Goal: Task Accomplishment & Management: Use online tool/utility

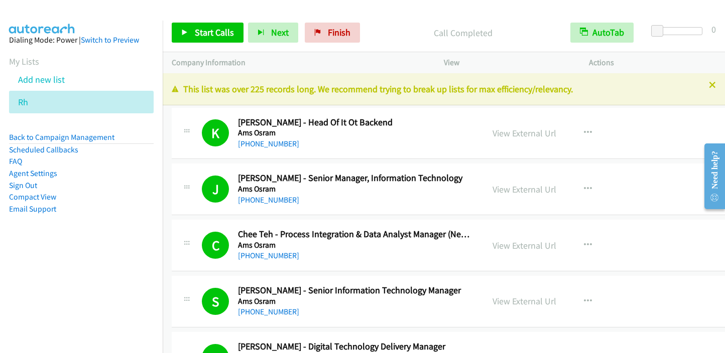
scroll to position [12532, 0]
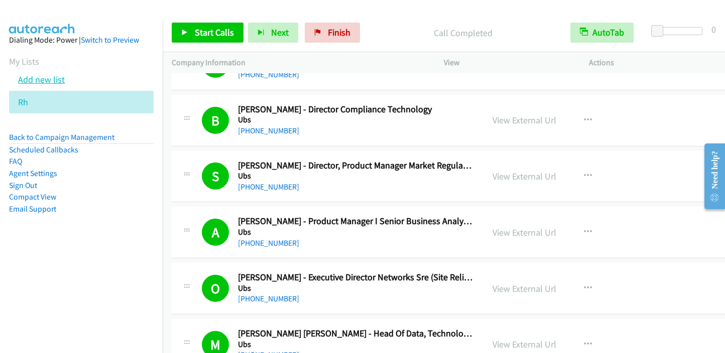
click at [33, 77] on link "Add new list" at bounding box center [41, 80] width 47 height 12
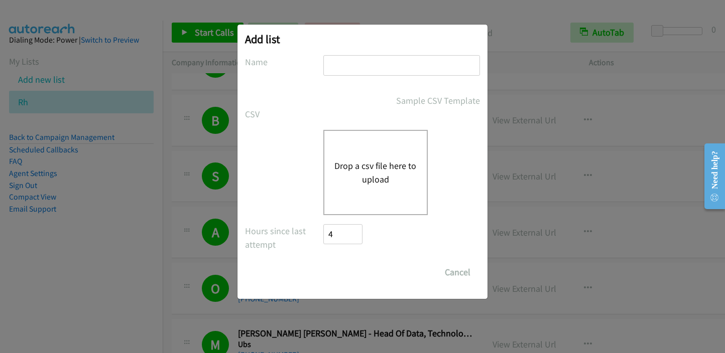
click at [338, 61] on input "text" at bounding box center [401, 65] width 157 height 21
type input "Cisco"
click at [380, 165] on button "Drop a csv file here to upload" at bounding box center [375, 172] width 82 height 27
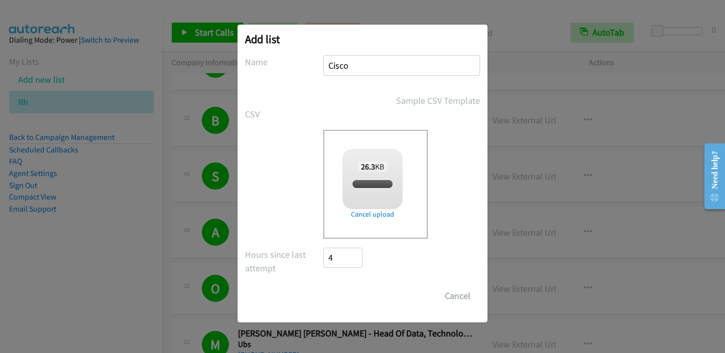
checkbox input "true"
click at [353, 300] on input "Save List" at bounding box center [349, 296] width 53 height 20
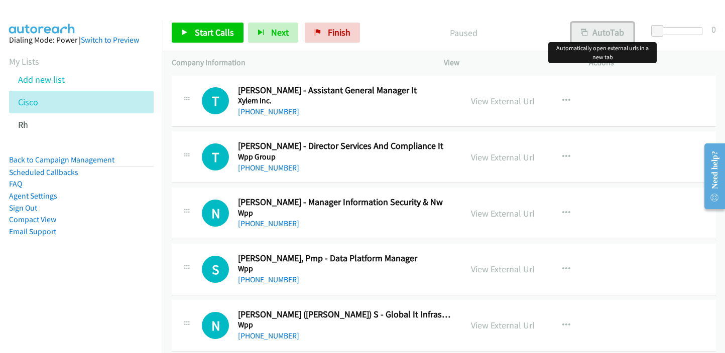
click at [618, 34] on button "AutoTab" at bounding box center [602, 33] width 62 height 20
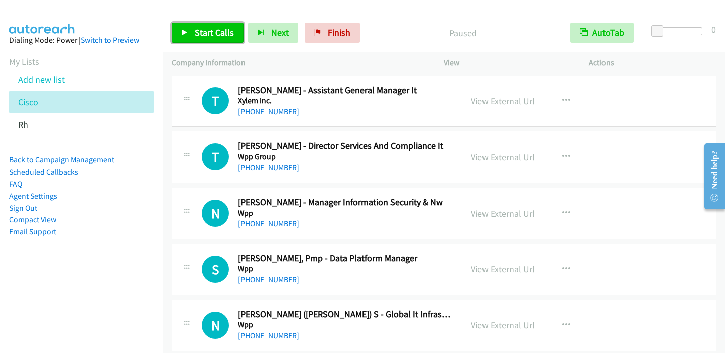
click at [207, 35] on span "Start Calls" at bounding box center [214, 33] width 39 height 12
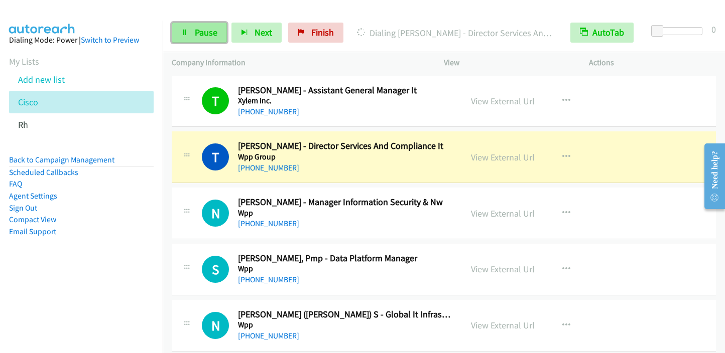
click at [211, 32] on span "Pause" at bounding box center [206, 33] width 23 height 12
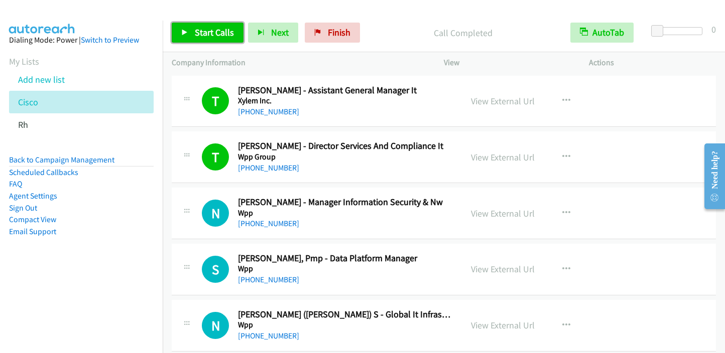
click at [204, 34] on span "Start Calls" at bounding box center [214, 33] width 39 height 12
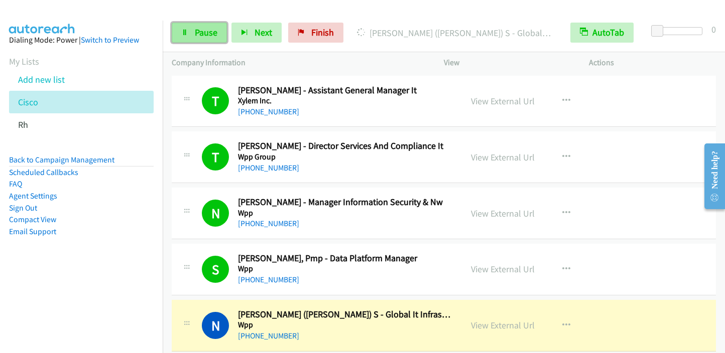
click at [201, 32] on span "Pause" at bounding box center [206, 33] width 23 height 12
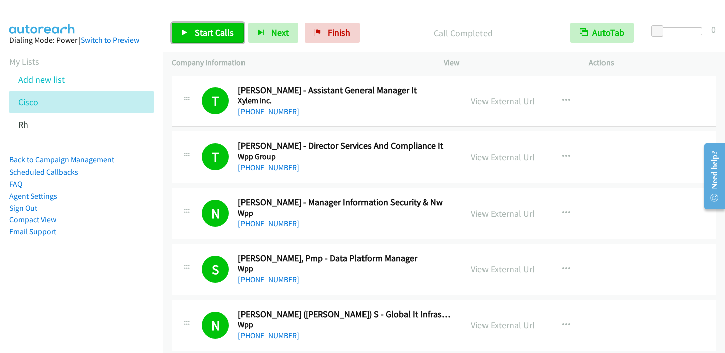
click at [218, 36] on span "Start Calls" at bounding box center [214, 33] width 39 height 12
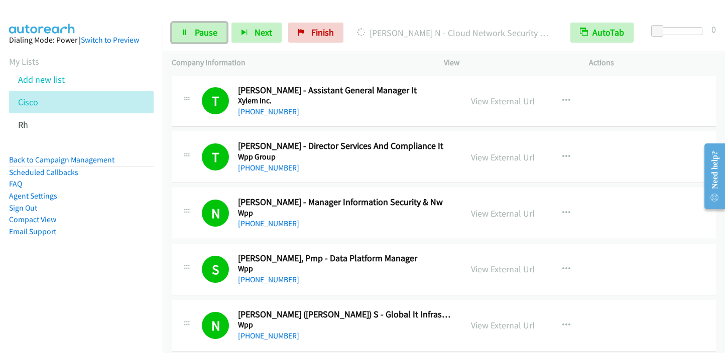
drag, startPoint x: 198, startPoint y: 32, endPoint x: 231, endPoint y: 2, distance: 44.4
click at [198, 32] on span "Pause" at bounding box center [206, 33] width 23 height 12
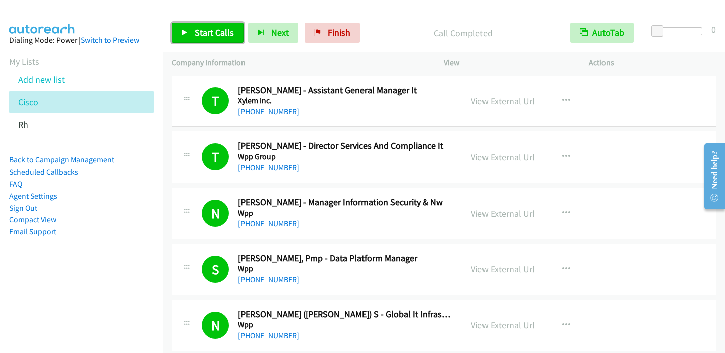
click at [203, 32] on span "Start Calls" at bounding box center [214, 33] width 39 height 12
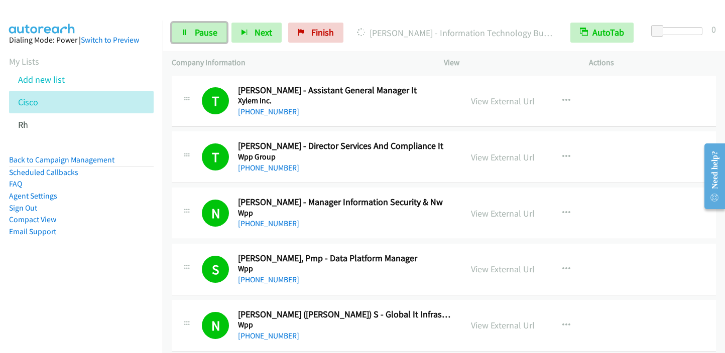
drag, startPoint x: 202, startPoint y: 35, endPoint x: 247, endPoint y: 6, distance: 53.6
click at [202, 36] on span "Pause" at bounding box center [206, 33] width 23 height 12
click at [215, 35] on span "Pause" at bounding box center [206, 33] width 23 height 12
click at [183, 34] on icon at bounding box center [184, 33] width 7 height 7
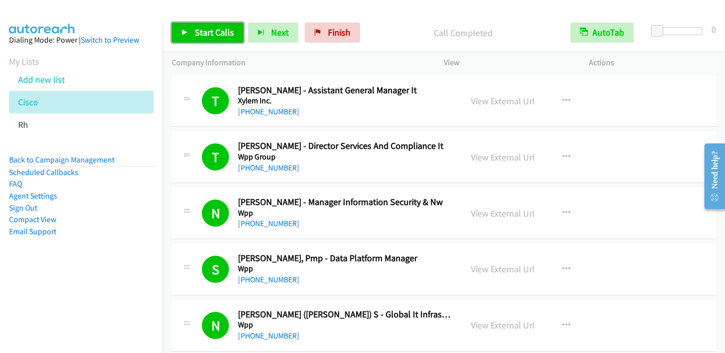
click at [206, 30] on span "Start Calls" at bounding box center [214, 33] width 39 height 12
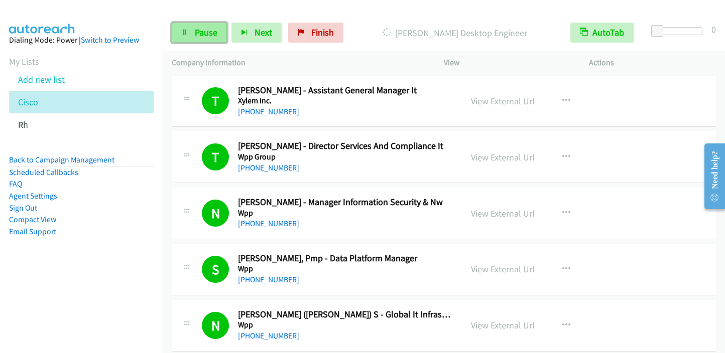
click at [196, 28] on span "Pause" at bounding box center [206, 33] width 23 height 12
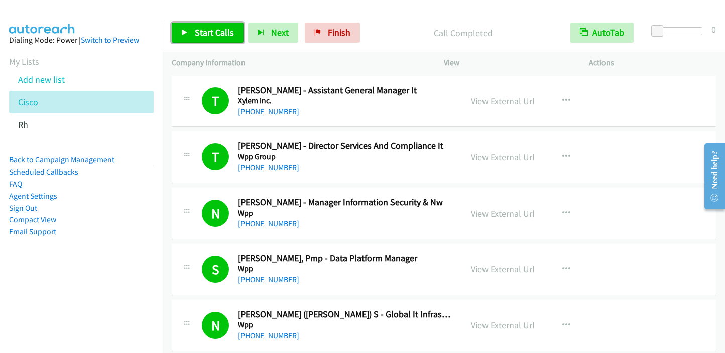
click at [216, 32] on span "Start Calls" at bounding box center [214, 33] width 39 height 12
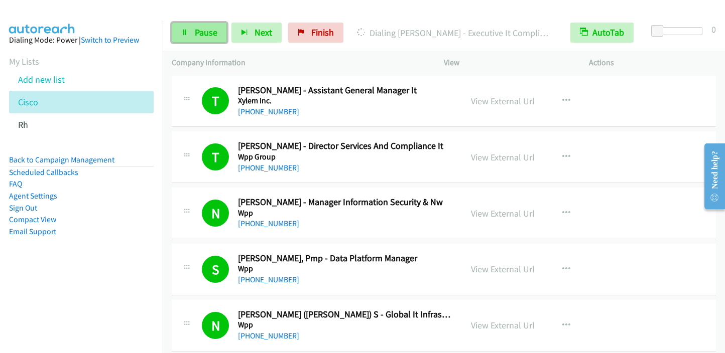
click at [211, 25] on link "Pause" at bounding box center [199, 33] width 55 height 20
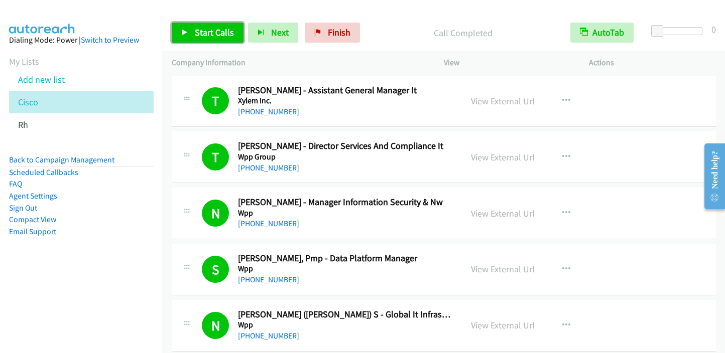
click at [207, 31] on span "Start Calls" at bounding box center [214, 33] width 39 height 12
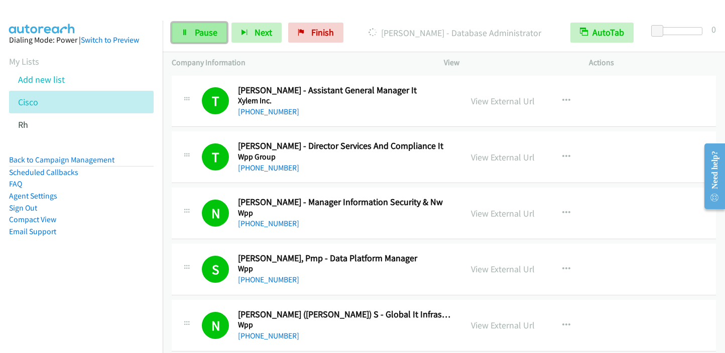
click at [206, 32] on span "Pause" at bounding box center [206, 33] width 23 height 12
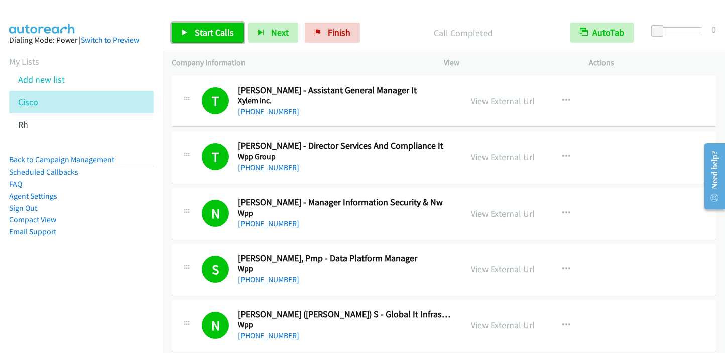
click at [203, 35] on span "Start Calls" at bounding box center [214, 33] width 39 height 12
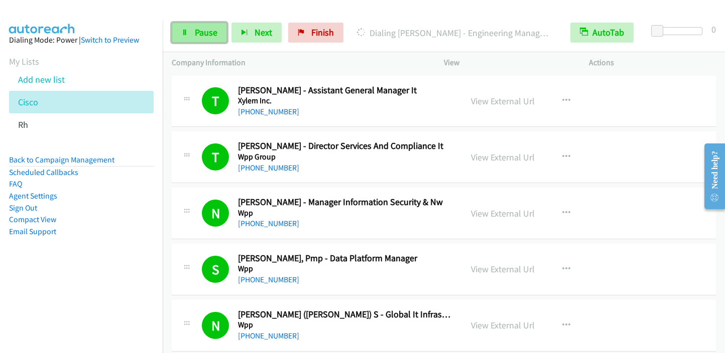
drag, startPoint x: 201, startPoint y: 34, endPoint x: 208, endPoint y: 28, distance: 9.2
click at [201, 34] on span "Pause" at bounding box center [206, 33] width 23 height 12
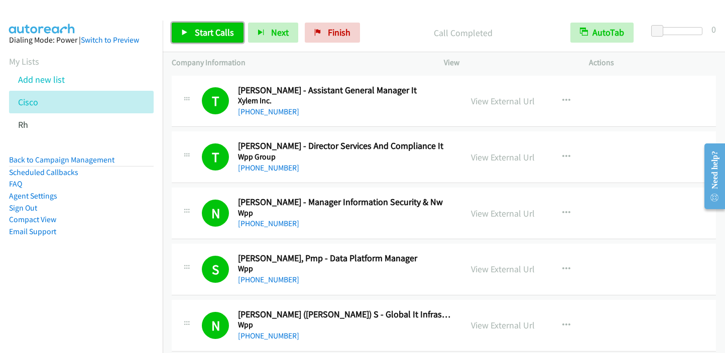
click at [221, 36] on span "Start Calls" at bounding box center [214, 33] width 39 height 12
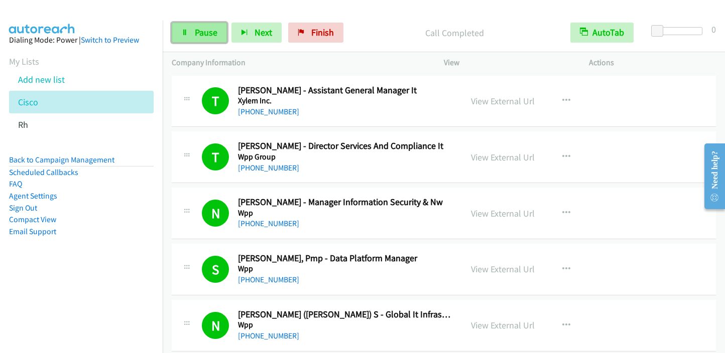
click at [195, 35] on span "Pause" at bounding box center [206, 33] width 23 height 12
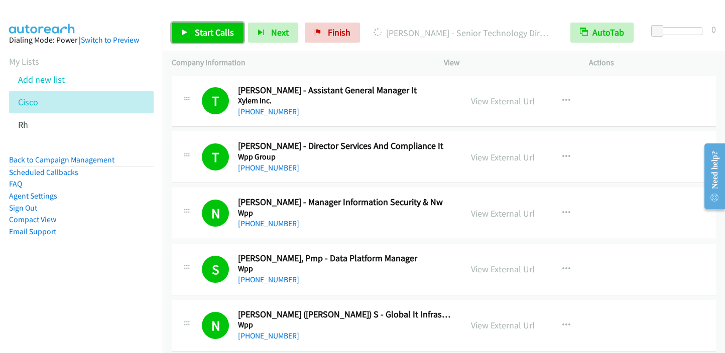
click at [206, 33] on span "Start Calls" at bounding box center [214, 33] width 39 height 12
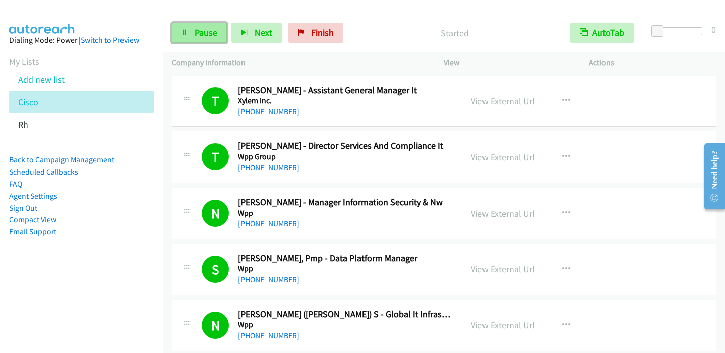
click at [188, 40] on link "Pause" at bounding box center [199, 33] width 55 height 20
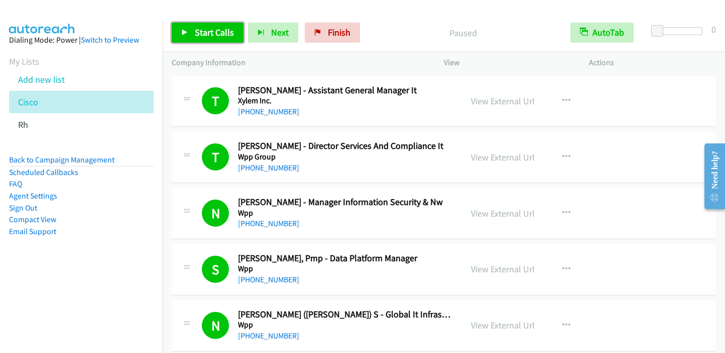
click at [191, 34] on link "Start Calls" at bounding box center [208, 33] width 72 height 20
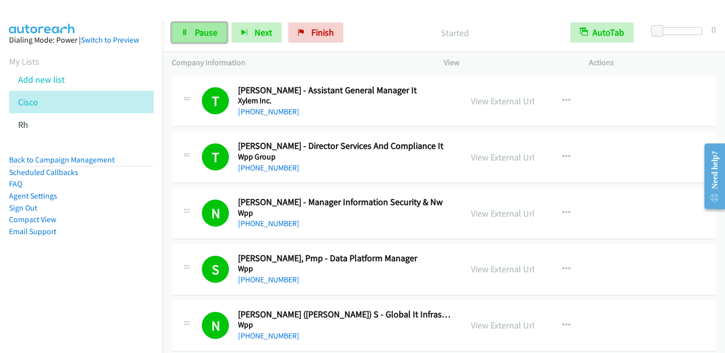
click at [183, 37] on link "Pause" at bounding box center [199, 33] width 55 height 20
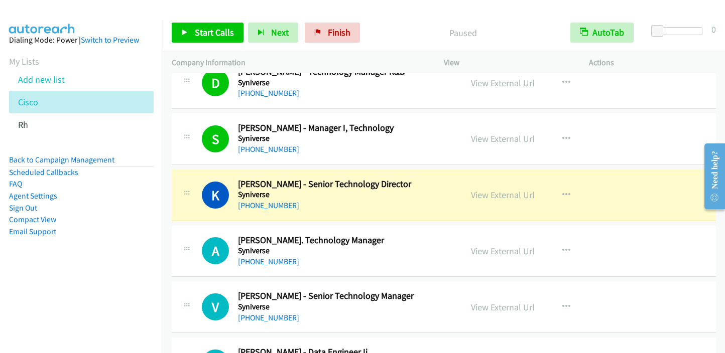
scroll to position [2812, 0]
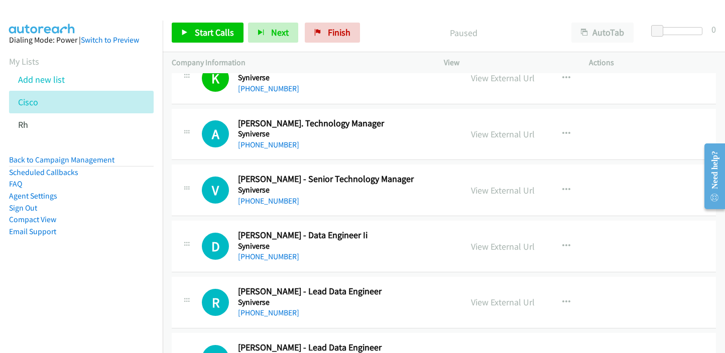
scroll to position [2862, 0]
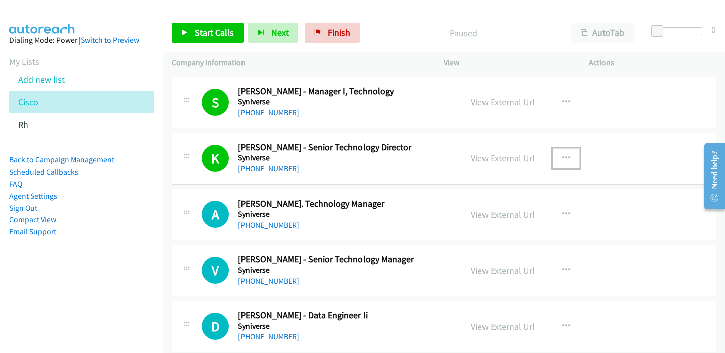
click at [562, 155] on icon "button" at bounding box center [566, 159] width 8 height 8
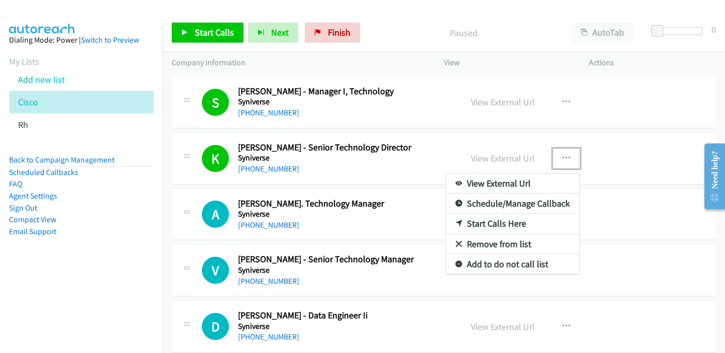
click at [677, 208] on div at bounding box center [362, 176] width 725 height 353
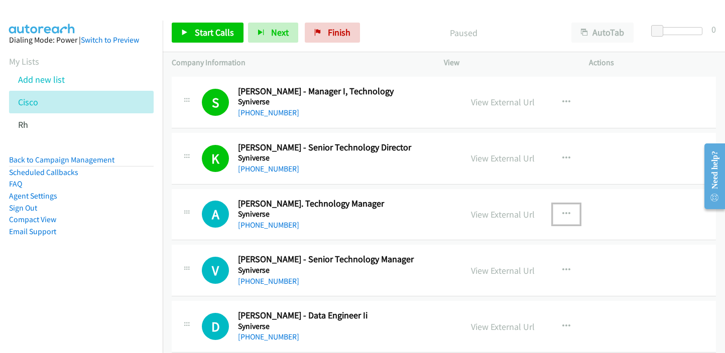
click at [562, 210] on icon "button" at bounding box center [566, 214] width 8 height 8
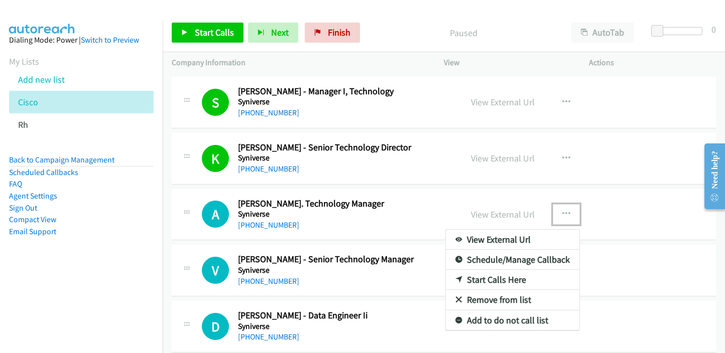
click at [455, 277] on icon at bounding box center [458, 280] width 7 height 7
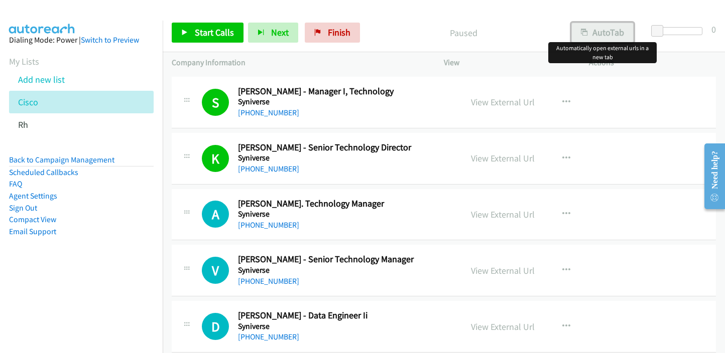
click at [589, 37] on button "AutoTab" at bounding box center [602, 33] width 62 height 20
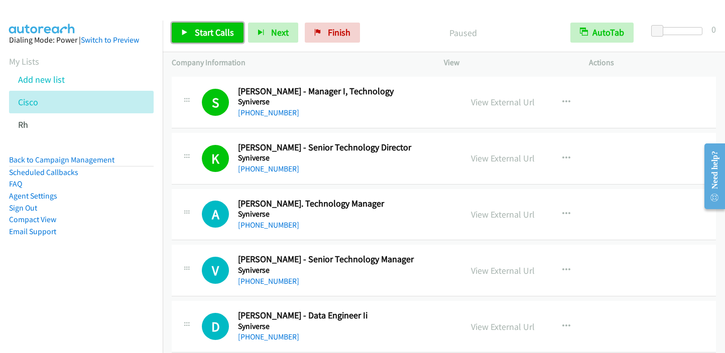
click at [197, 27] on span "Start Calls" at bounding box center [214, 33] width 39 height 12
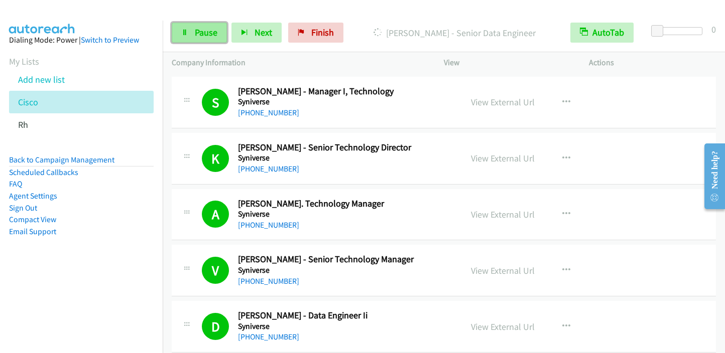
click at [210, 34] on span "Pause" at bounding box center [206, 33] width 23 height 12
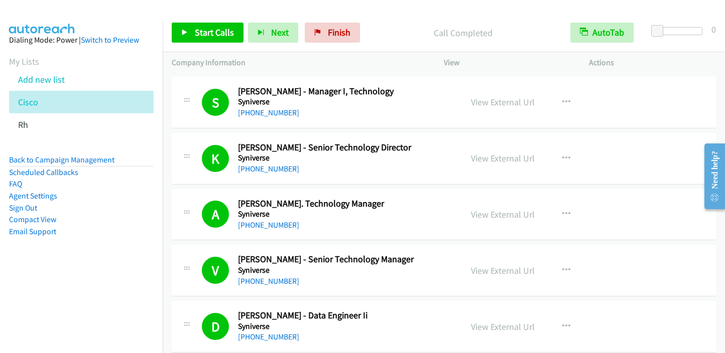
click at [86, 306] on nav "Dialing Mode: Power | Switch to Preview My Lists Add new list Cisco Rh Back to …" at bounding box center [81, 197] width 163 height 353
click at [204, 36] on span "Start Calls" at bounding box center [214, 33] width 39 height 12
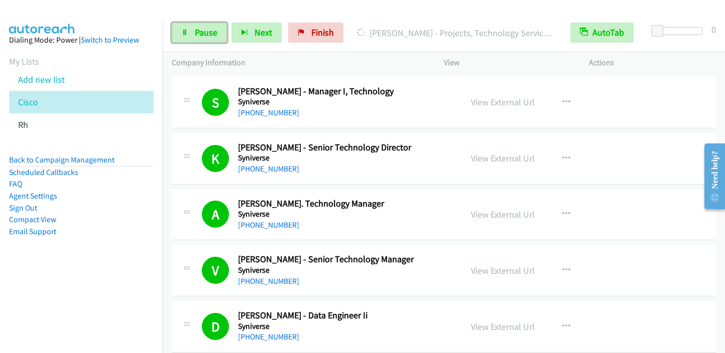
drag, startPoint x: 208, startPoint y: 32, endPoint x: 247, endPoint y: 3, distance: 48.7
click at [208, 33] on span "Pause" at bounding box center [206, 33] width 23 height 12
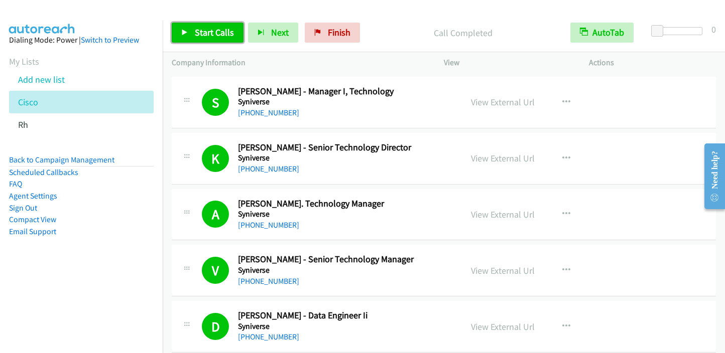
click at [218, 30] on span "Start Calls" at bounding box center [214, 33] width 39 height 12
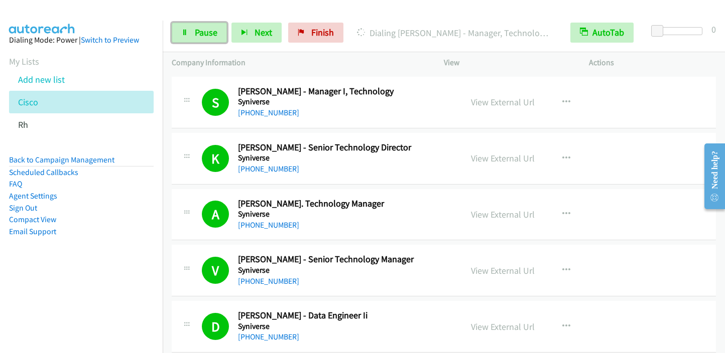
drag, startPoint x: 202, startPoint y: 31, endPoint x: 241, endPoint y: 4, distance: 47.6
click at [202, 31] on span "Pause" at bounding box center [206, 33] width 23 height 12
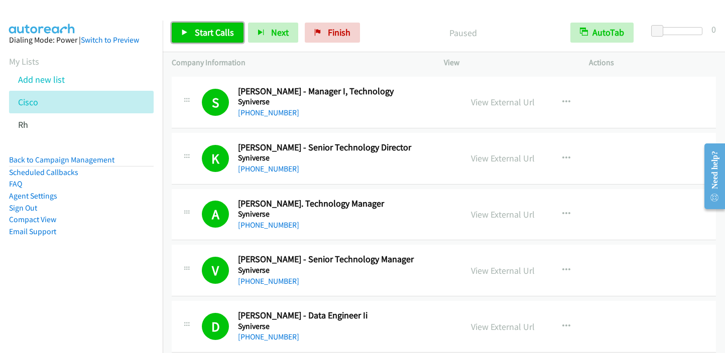
click at [212, 40] on link "Start Calls" at bounding box center [208, 33] width 72 height 20
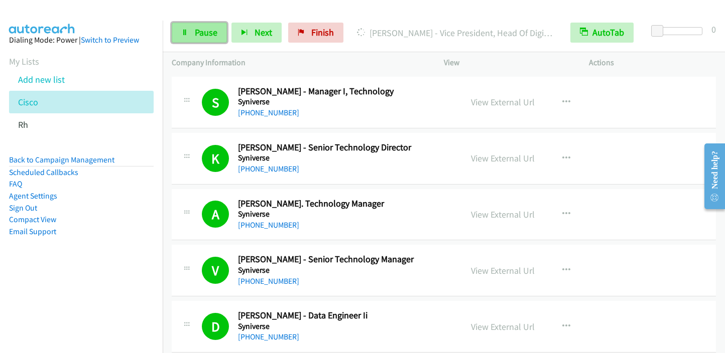
drag, startPoint x: 205, startPoint y: 34, endPoint x: 217, endPoint y: 24, distance: 15.7
click at [205, 33] on span "Pause" at bounding box center [206, 33] width 23 height 12
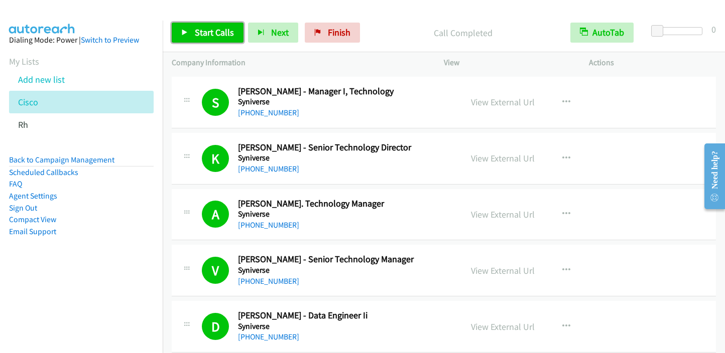
click at [211, 34] on span "Start Calls" at bounding box center [214, 33] width 39 height 12
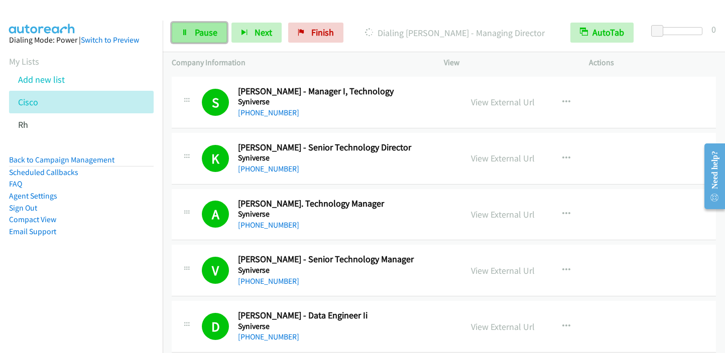
click at [209, 30] on span "Pause" at bounding box center [206, 33] width 23 height 12
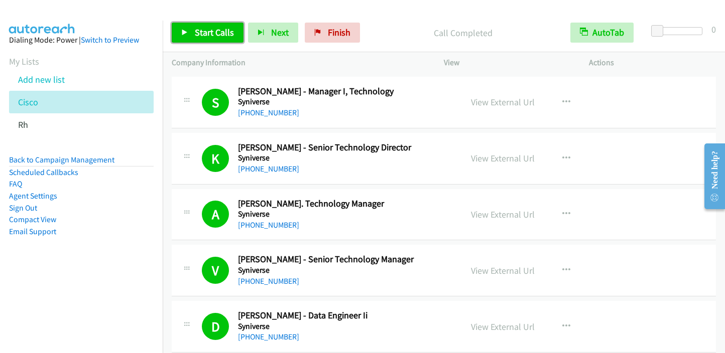
click at [196, 31] on span "Start Calls" at bounding box center [214, 33] width 39 height 12
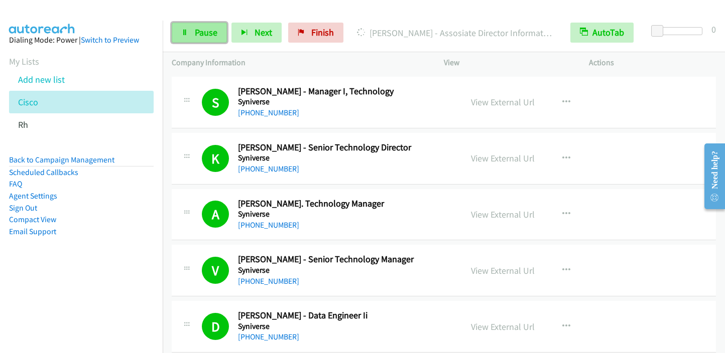
click at [207, 31] on span "Pause" at bounding box center [206, 33] width 23 height 12
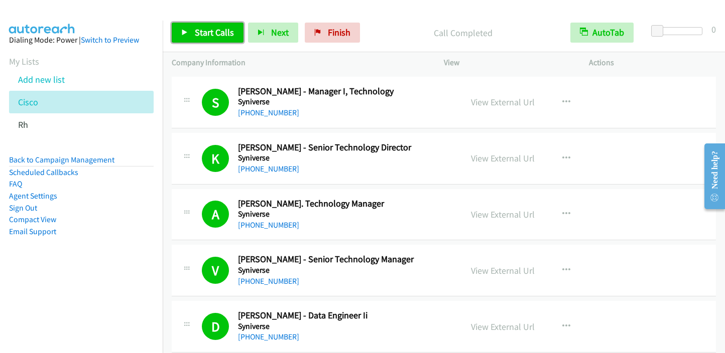
drag, startPoint x: 205, startPoint y: 37, endPoint x: 238, endPoint y: 27, distance: 35.3
click at [205, 37] on span "Start Calls" at bounding box center [214, 33] width 39 height 12
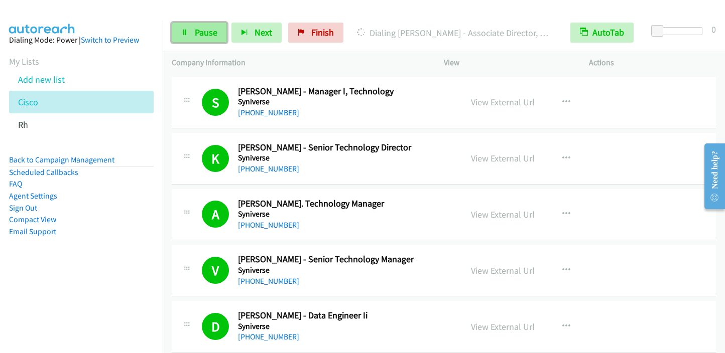
click at [211, 30] on span "Pause" at bounding box center [206, 33] width 23 height 12
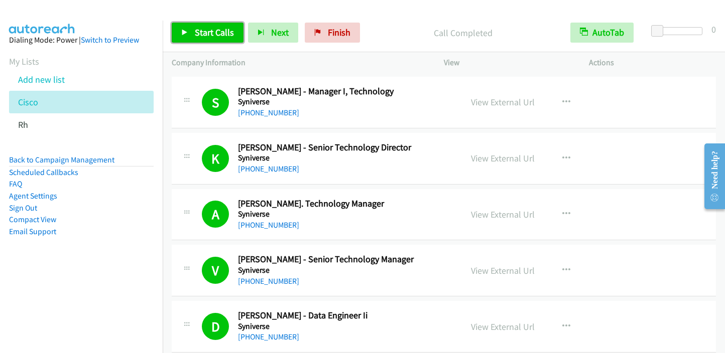
click at [206, 31] on span "Start Calls" at bounding box center [214, 33] width 39 height 12
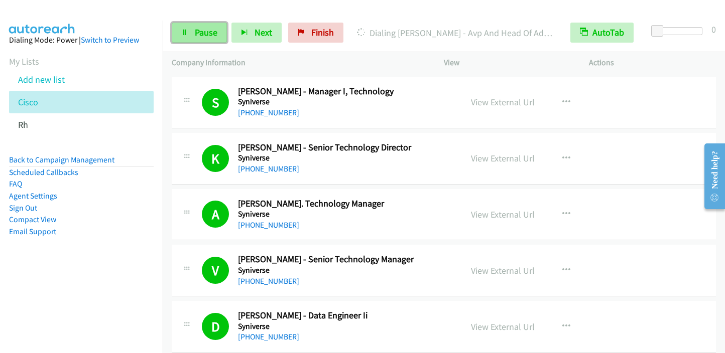
click at [212, 37] on span "Pause" at bounding box center [206, 33] width 23 height 12
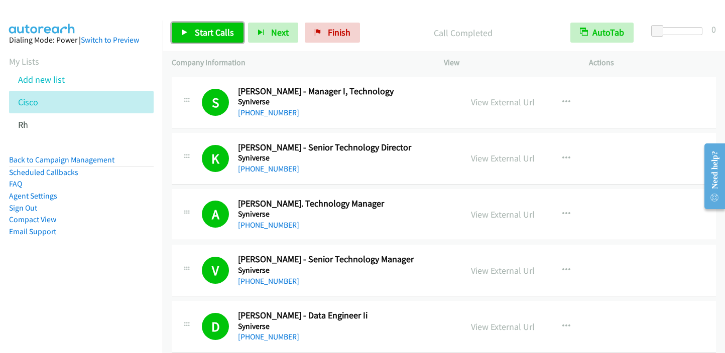
click at [207, 28] on span "Start Calls" at bounding box center [214, 33] width 39 height 12
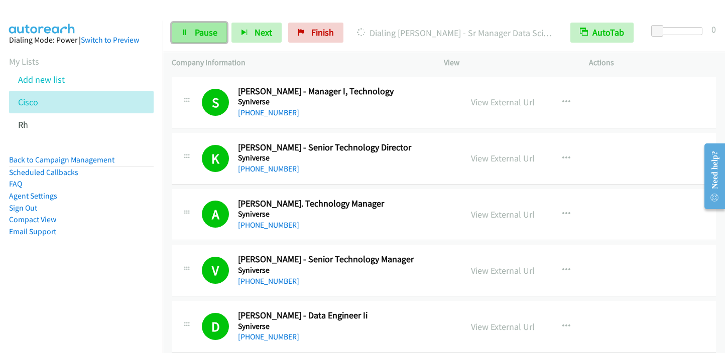
click at [195, 33] on span "Pause" at bounding box center [206, 33] width 23 height 12
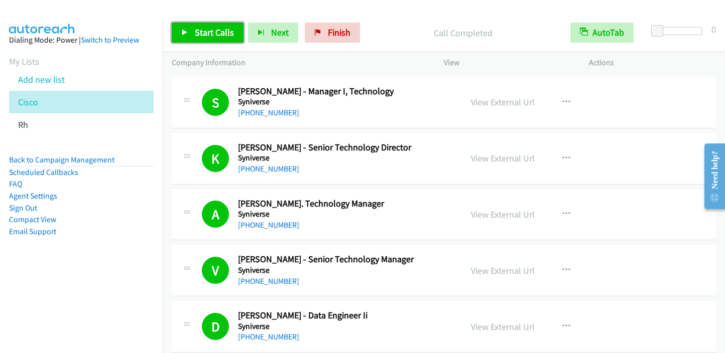
click at [200, 34] on span "Start Calls" at bounding box center [214, 33] width 39 height 12
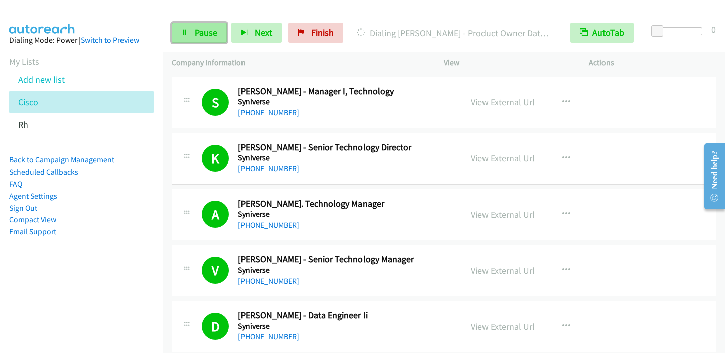
drag, startPoint x: 198, startPoint y: 32, endPoint x: 202, endPoint y: 28, distance: 5.3
click at [198, 32] on span "Pause" at bounding box center [206, 33] width 23 height 12
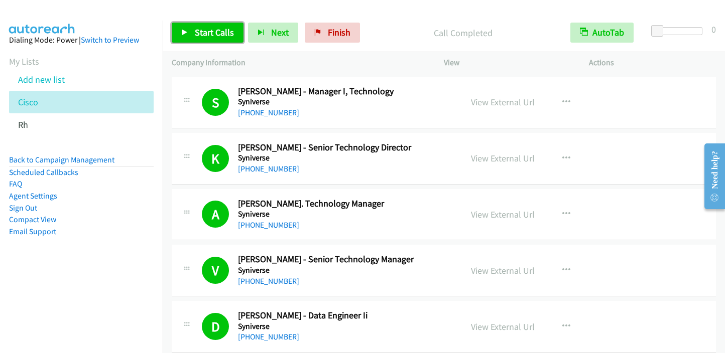
click at [214, 38] on span "Start Calls" at bounding box center [214, 33] width 39 height 12
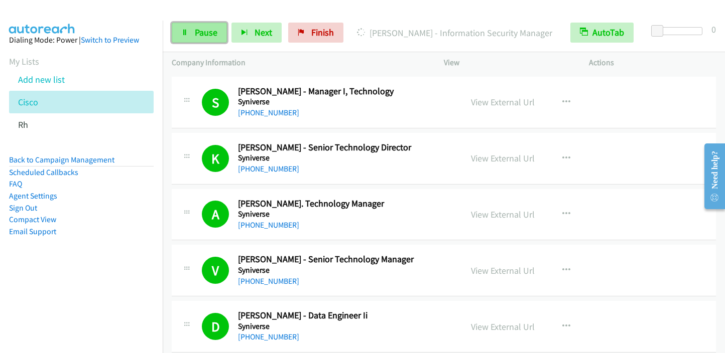
drag, startPoint x: 197, startPoint y: 30, endPoint x: 210, endPoint y: 24, distance: 14.2
click at [197, 30] on span "Pause" at bounding box center [206, 33] width 23 height 12
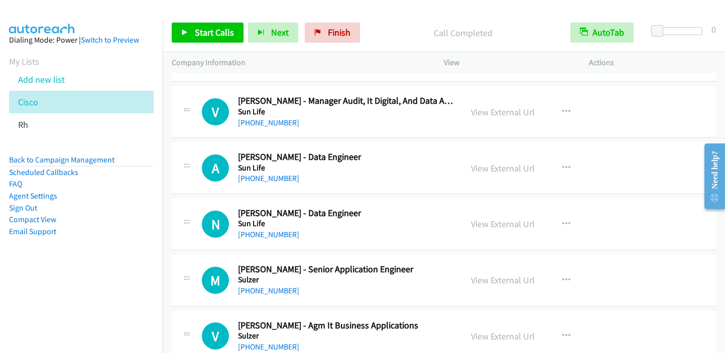
scroll to position [5372, 0]
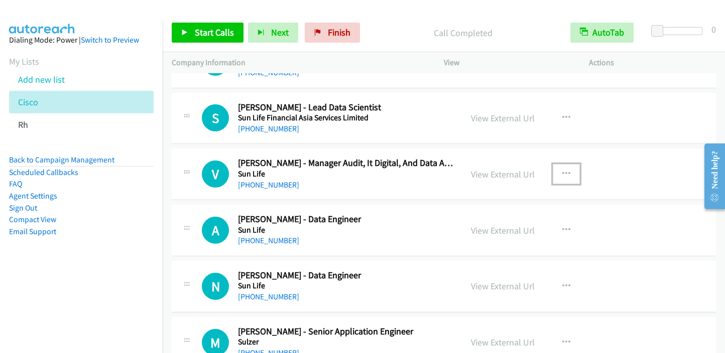
click at [565, 170] on icon "button" at bounding box center [566, 174] width 8 height 8
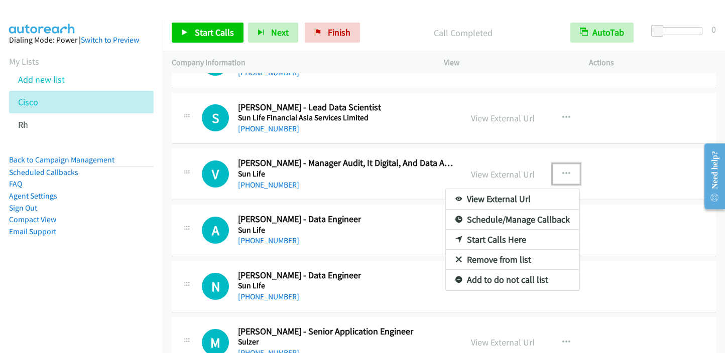
click at [460, 230] on link "Start Calls Here" at bounding box center [513, 240] width 134 height 20
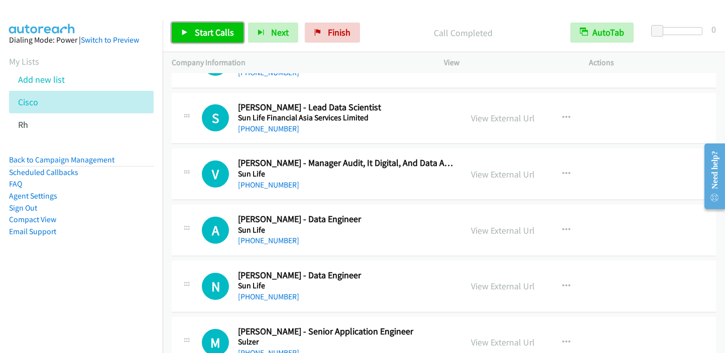
click at [200, 30] on span "Start Calls" at bounding box center [214, 33] width 39 height 12
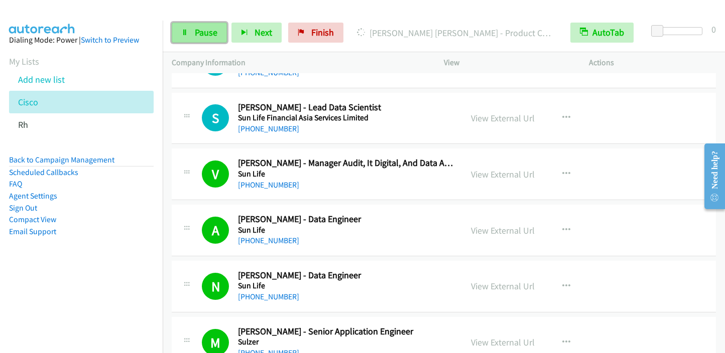
click at [208, 28] on span "Pause" at bounding box center [206, 33] width 23 height 12
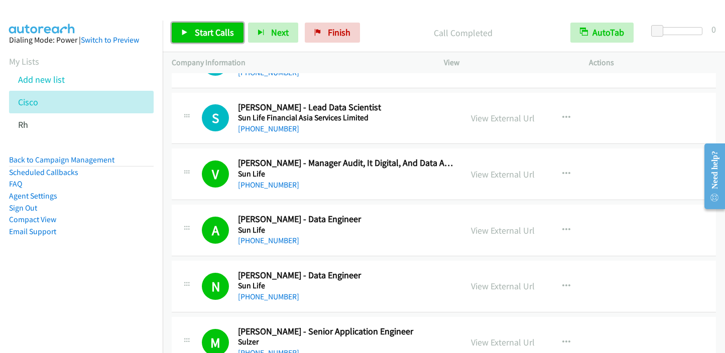
click at [201, 32] on span "Start Calls" at bounding box center [214, 33] width 39 height 12
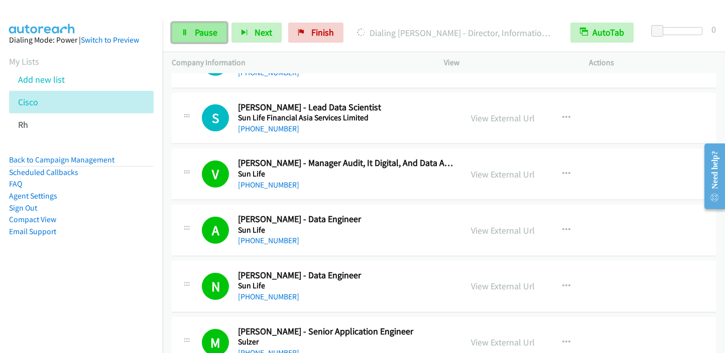
click at [201, 31] on span "Pause" at bounding box center [206, 33] width 23 height 12
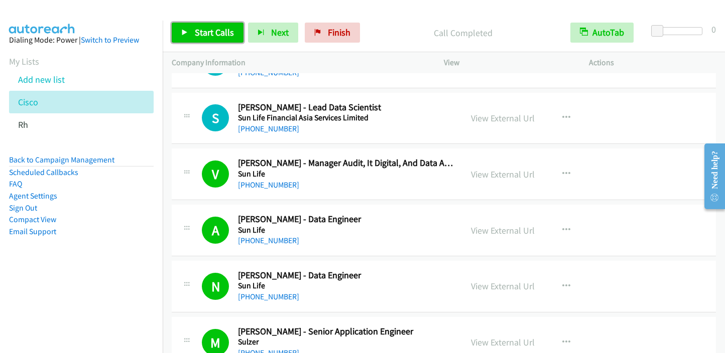
click at [203, 35] on span "Start Calls" at bounding box center [214, 33] width 39 height 12
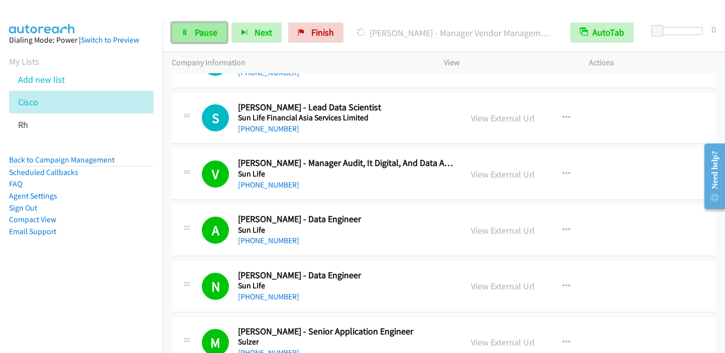
click at [200, 34] on span "Pause" at bounding box center [206, 33] width 23 height 12
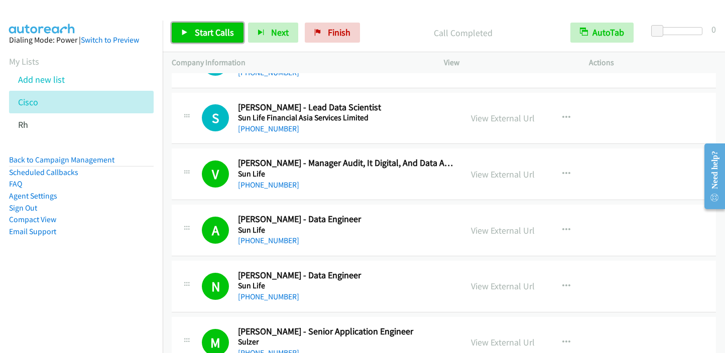
drag, startPoint x: 201, startPoint y: 34, endPoint x: 207, endPoint y: 28, distance: 8.5
click at [201, 34] on span "Start Calls" at bounding box center [214, 33] width 39 height 12
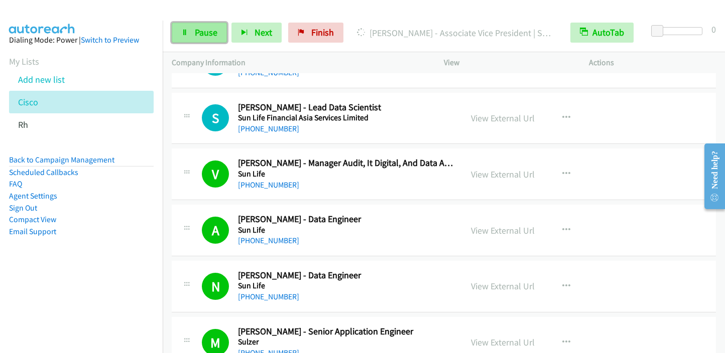
click at [192, 25] on link "Pause" at bounding box center [199, 33] width 55 height 20
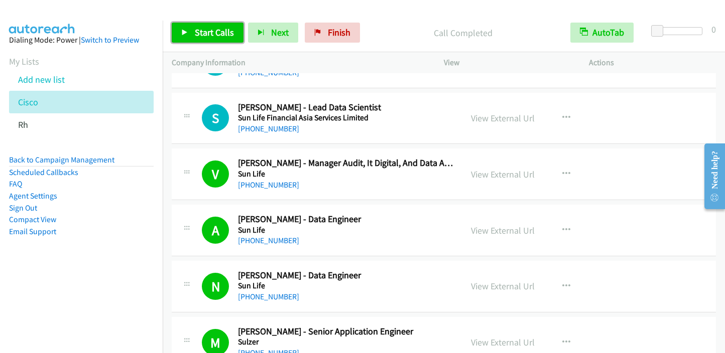
click at [212, 25] on link "Start Calls" at bounding box center [208, 33] width 72 height 20
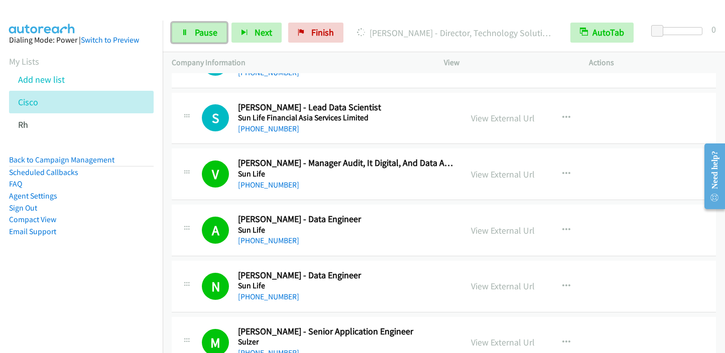
drag, startPoint x: 195, startPoint y: 31, endPoint x: 223, endPoint y: 13, distance: 33.4
click at [195, 31] on span "Pause" at bounding box center [206, 33] width 23 height 12
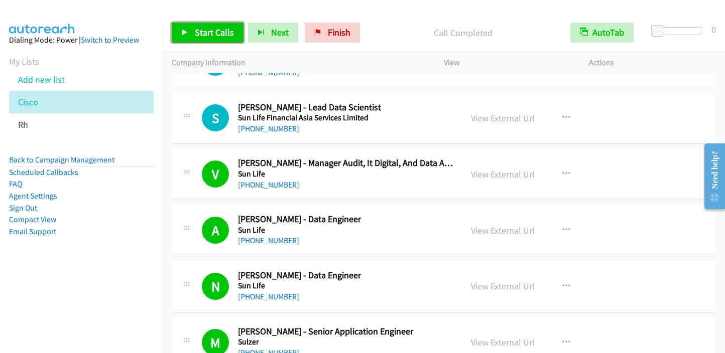
click at [199, 32] on span "Start Calls" at bounding box center [214, 33] width 39 height 12
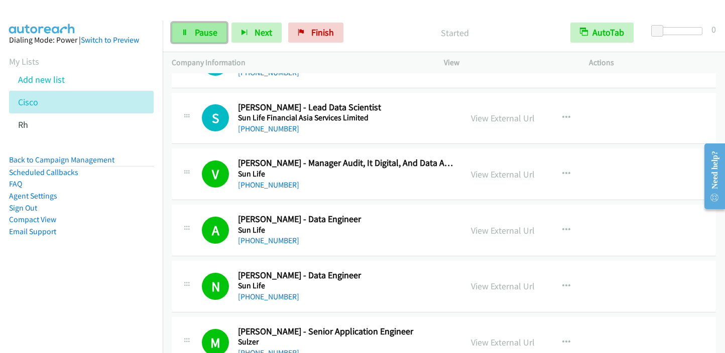
click at [191, 32] on link "Pause" at bounding box center [199, 33] width 55 height 20
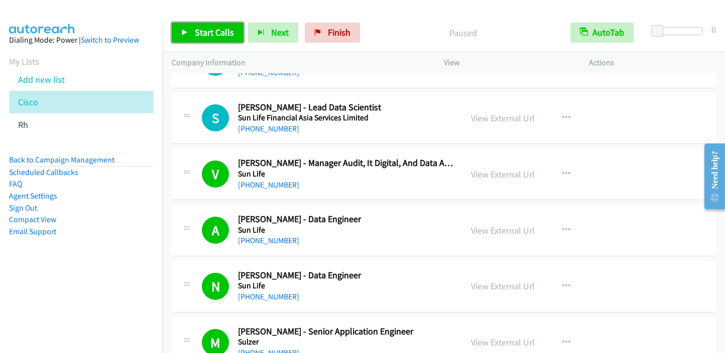
click at [198, 31] on span "Start Calls" at bounding box center [214, 33] width 39 height 12
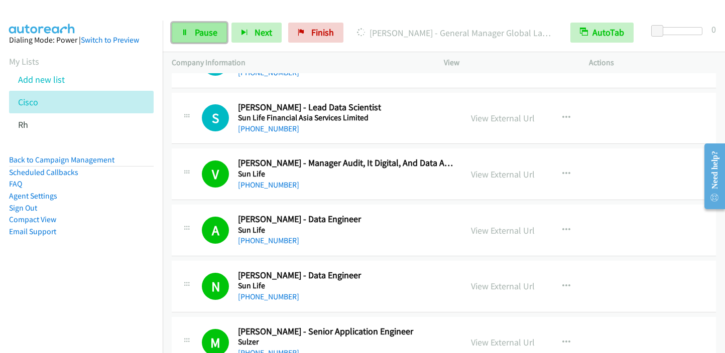
drag, startPoint x: 213, startPoint y: 36, endPoint x: 221, endPoint y: 28, distance: 11.7
click at [213, 36] on span "Pause" at bounding box center [206, 33] width 23 height 12
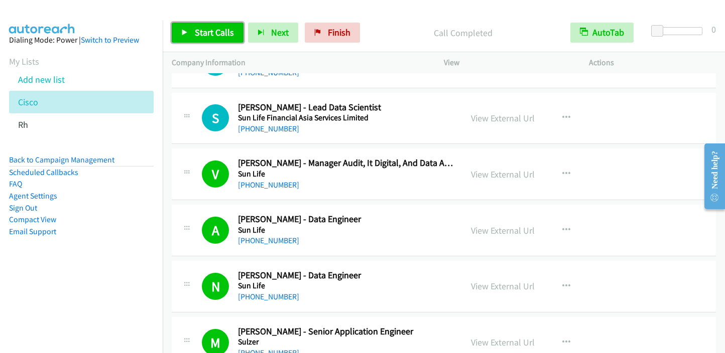
click at [205, 36] on span "Start Calls" at bounding box center [214, 33] width 39 height 12
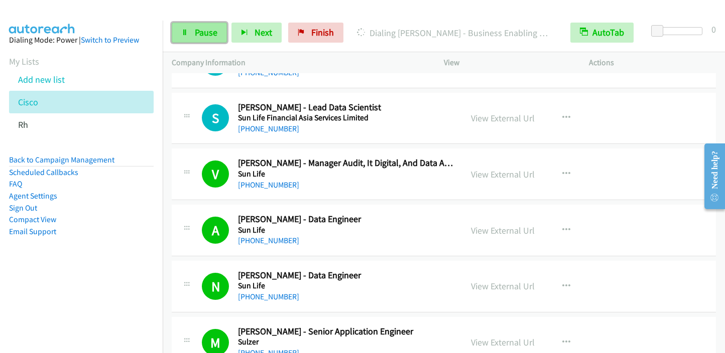
click at [208, 38] on span "Pause" at bounding box center [206, 33] width 23 height 12
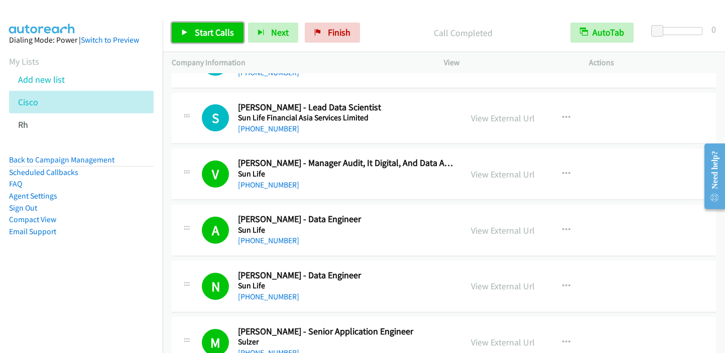
click at [203, 33] on span "Start Calls" at bounding box center [214, 33] width 39 height 12
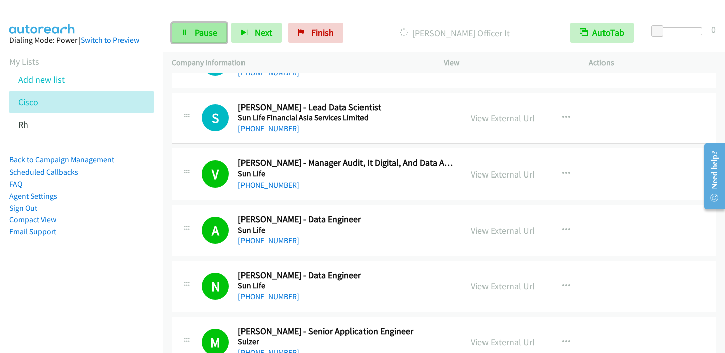
click at [185, 34] on icon at bounding box center [184, 33] width 7 height 7
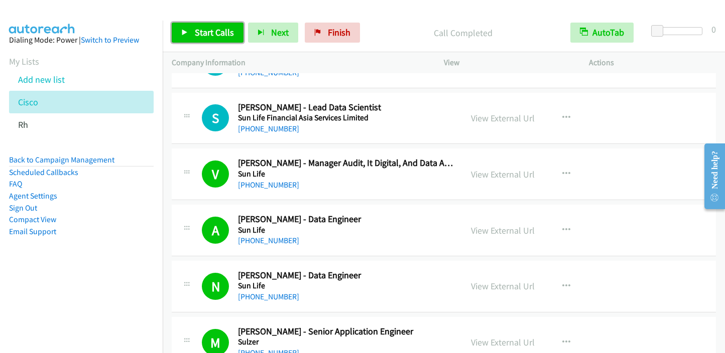
click at [188, 33] on link "Start Calls" at bounding box center [208, 33] width 72 height 20
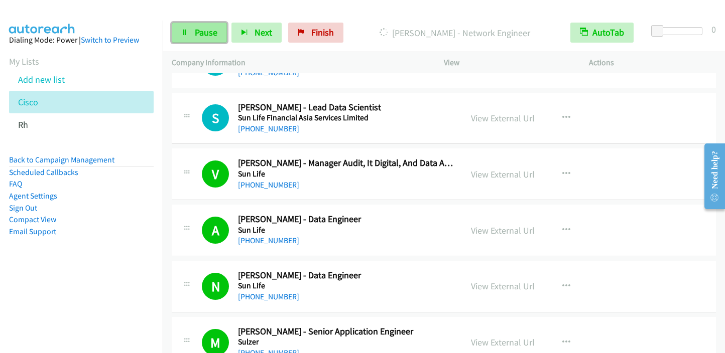
click at [214, 40] on link "Pause" at bounding box center [199, 33] width 55 height 20
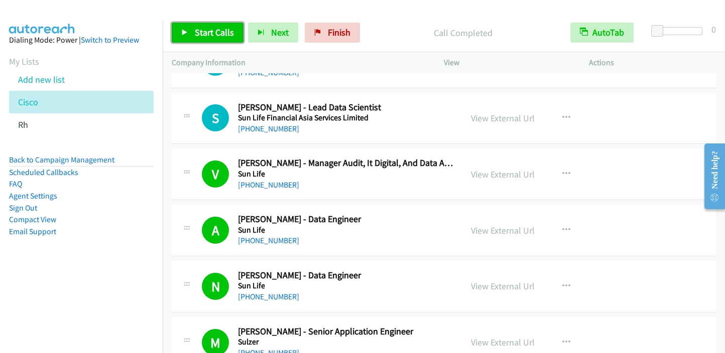
click at [198, 27] on span "Start Calls" at bounding box center [214, 33] width 39 height 12
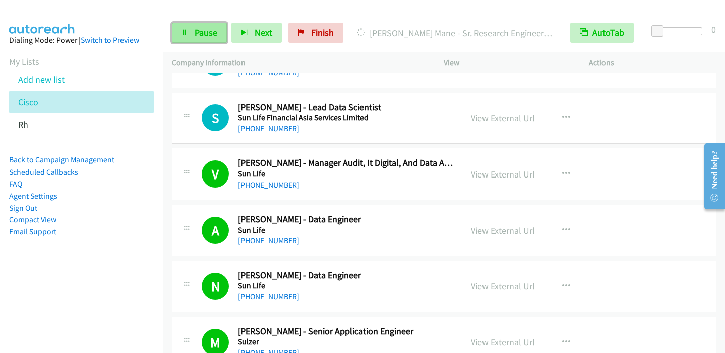
drag, startPoint x: 204, startPoint y: 30, endPoint x: 209, endPoint y: 28, distance: 5.6
click at [204, 30] on span "Pause" at bounding box center [206, 33] width 23 height 12
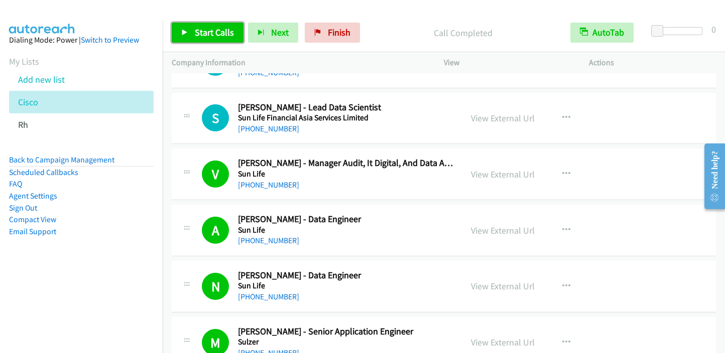
drag, startPoint x: 211, startPoint y: 34, endPoint x: 254, endPoint y: 18, distance: 45.0
click at [211, 34] on span "Start Calls" at bounding box center [214, 33] width 39 height 12
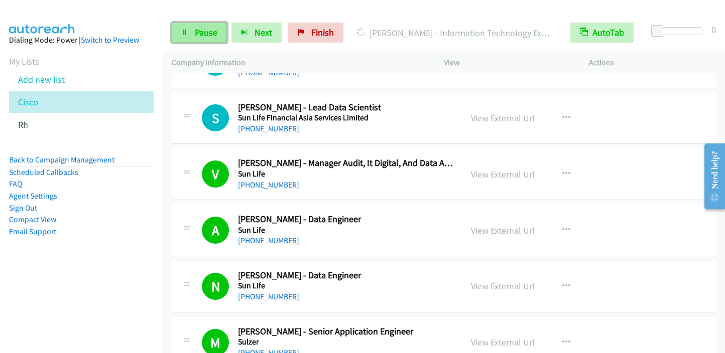
click at [203, 29] on span "Pause" at bounding box center [206, 33] width 23 height 12
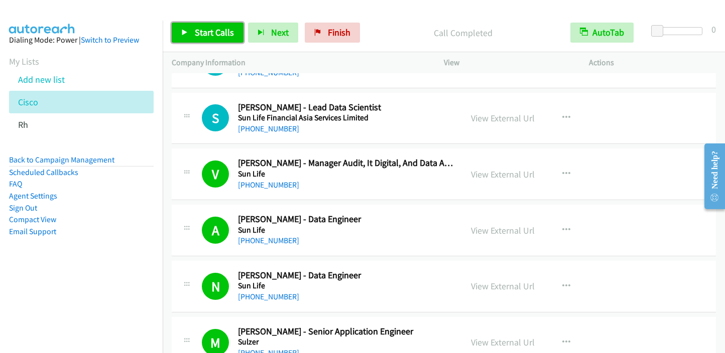
drag, startPoint x: 208, startPoint y: 26, endPoint x: 213, endPoint y: 19, distance: 7.9
click at [208, 26] on link "Start Calls" at bounding box center [208, 33] width 72 height 20
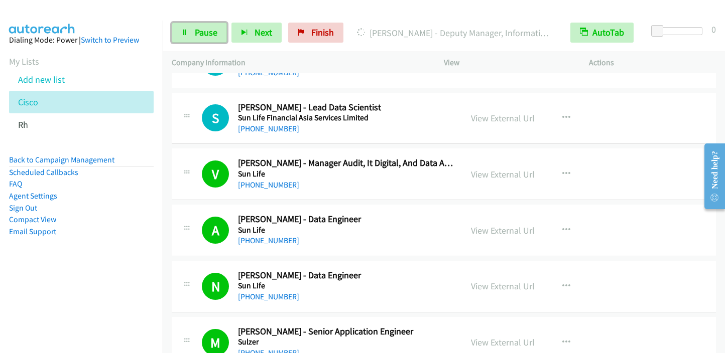
drag, startPoint x: 206, startPoint y: 30, endPoint x: 264, endPoint y: 2, distance: 64.4
click at [206, 31] on span "Pause" at bounding box center [206, 33] width 23 height 12
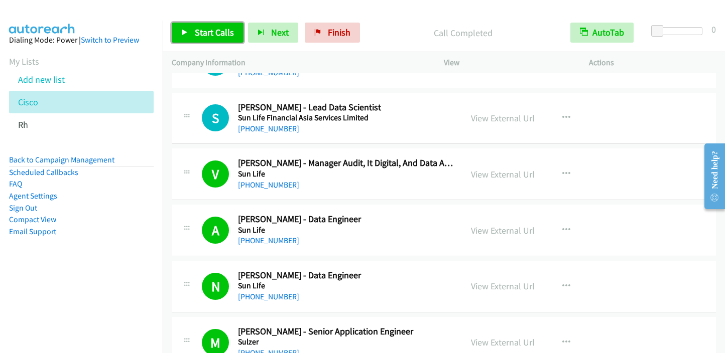
click at [186, 30] on icon at bounding box center [184, 33] width 7 height 7
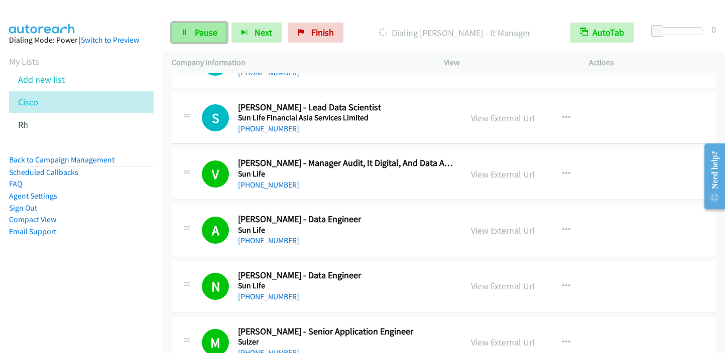
click at [190, 26] on link "Pause" at bounding box center [199, 33] width 55 height 20
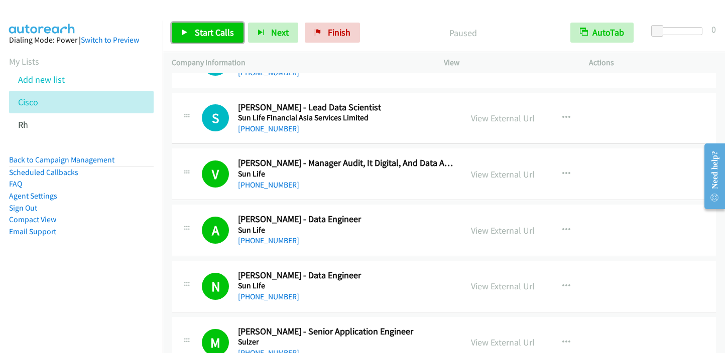
click at [189, 35] on link "Start Calls" at bounding box center [208, 33] width 72 height 20
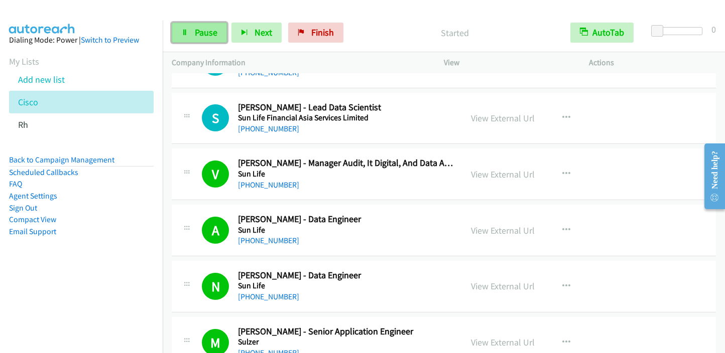
click at [193, 36] on link "Pause" at bounding box center [199, 33] width 55 height 20
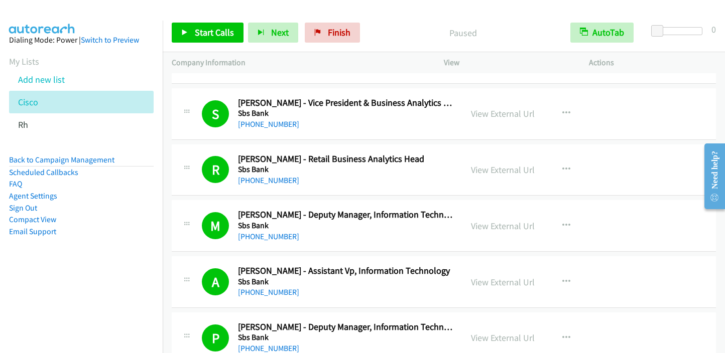
scroll to position [8081, 0]
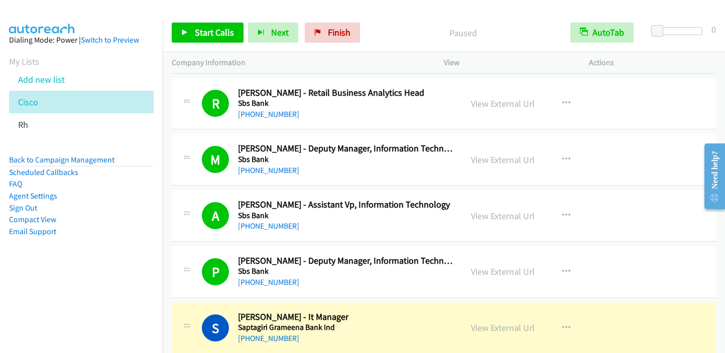
click at [77, 266] on aside "Dialing Mode: Power | Switch to Preview My Lists Add new list Cisco Rh Back to …" at bounding box center [81, 152] width 163 height 263
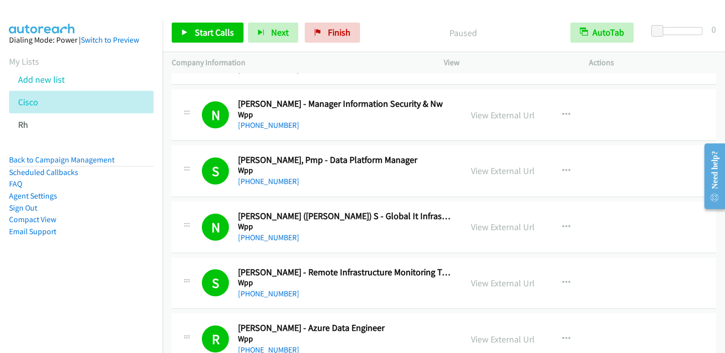
scroll to position [0, 0]
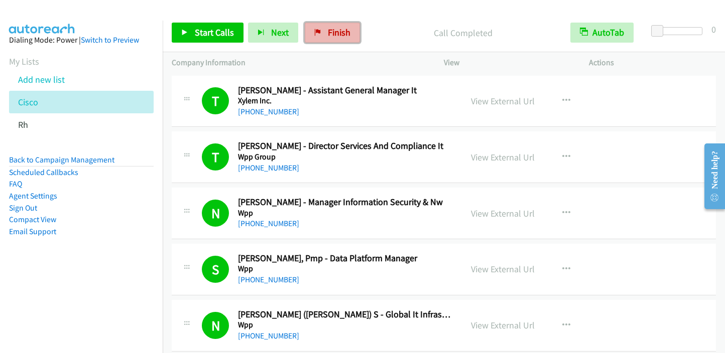
click at [328, 34] on span "Finish" at bounding box center [339, 33] width 23 height 12
